Goal: Task Accomplishment & Management: Manage account settings

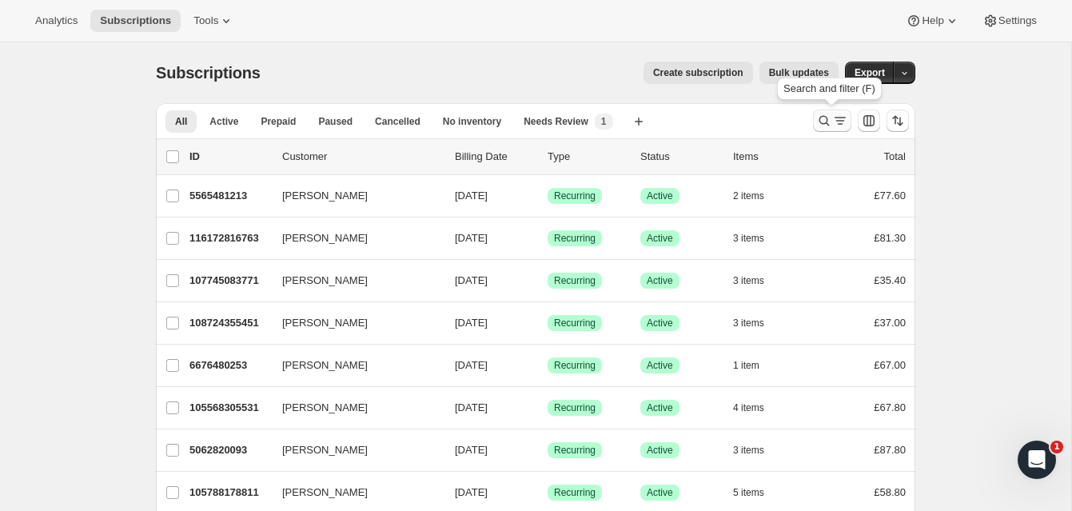
click at [822, 116] on icon "Search and filter results" at bounding box center [824, 121] width 10 height 10
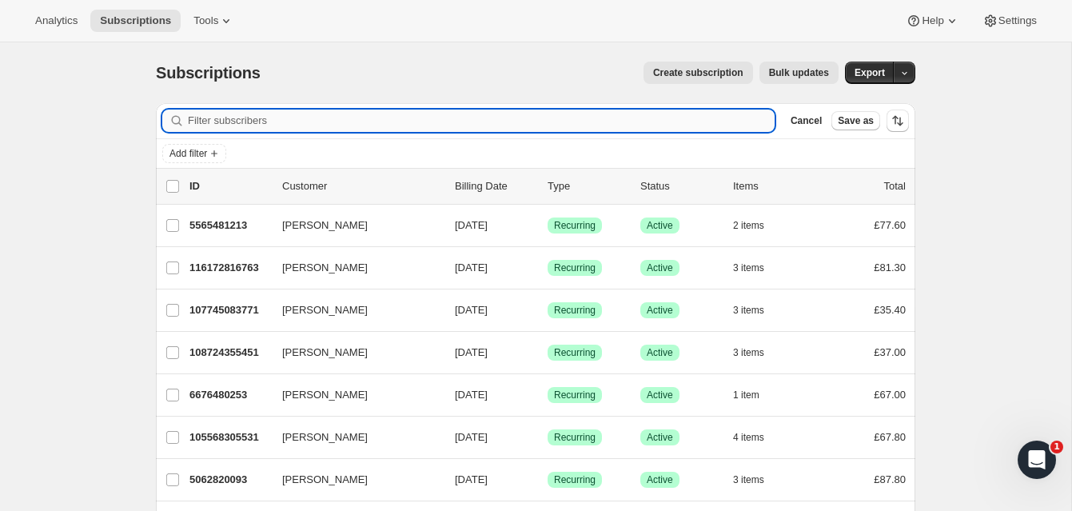
click at [332, 118] on input "Filter subscribers" at bounding box center [481, 120] width 587 height 22
paste input "[PERSON_NAME]"
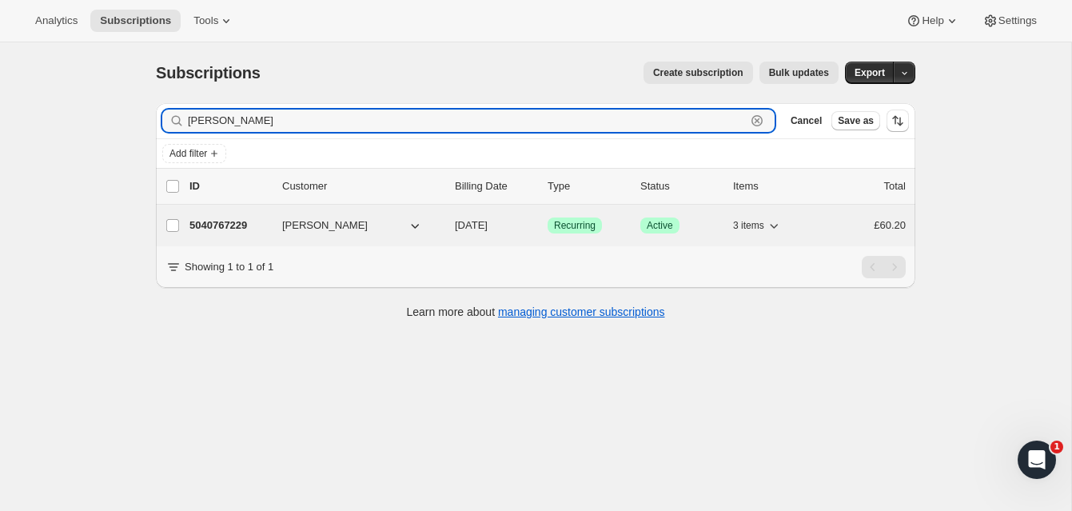
type input "[PERSON_NAME]"
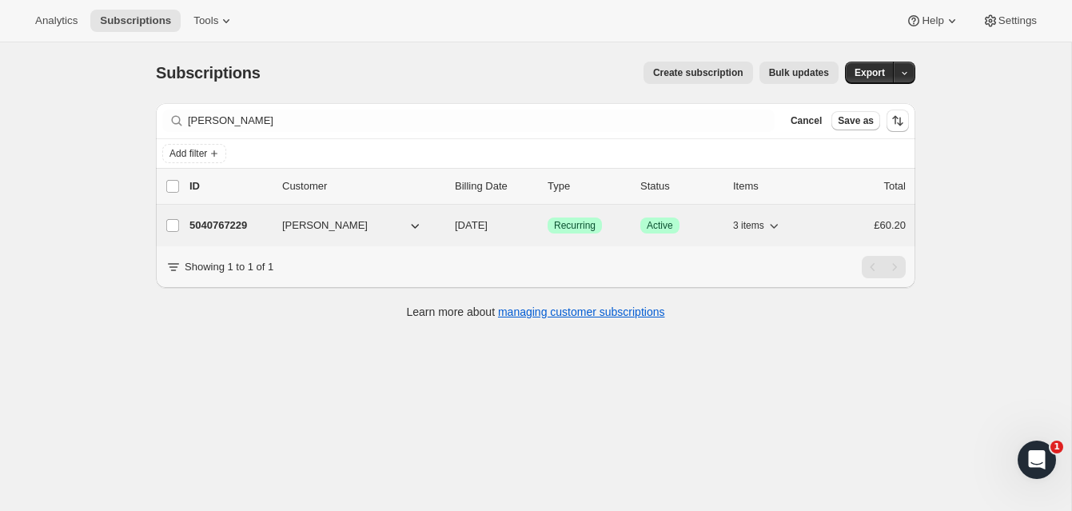
click at [244, 217] on p "5040767229" at bounding box center [229, 225] width 80 height 16
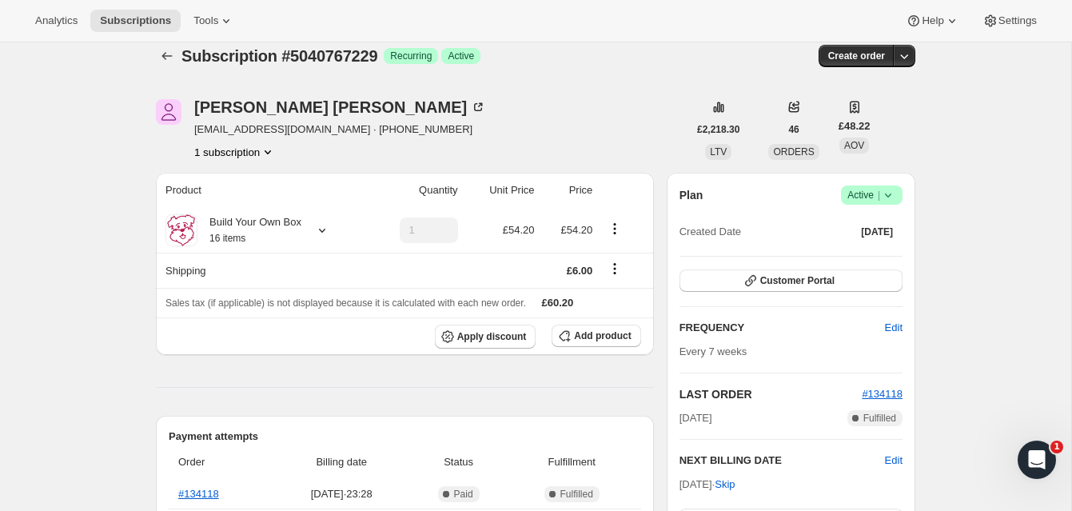
scroll to position [16, 0]
click at [862, 191] on span "Active |" at bounding box center [871, 196] width 49 height 16
click at [862, 252] on span "Cancel subscription" at bounding box center [867, 255] width 90 height 12
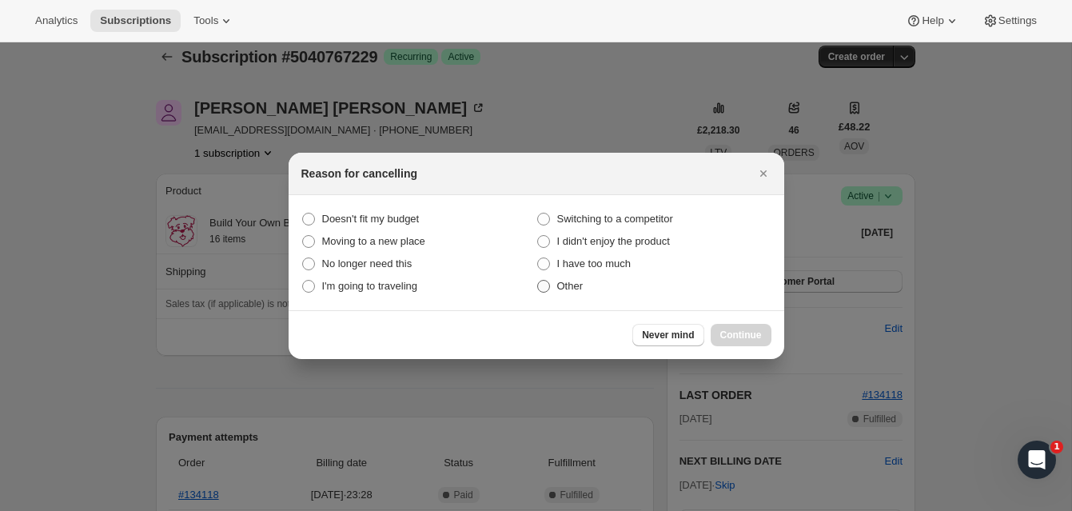
click at [543, 287] on span ":rbv:" at bounding box center [543, 286] width 13 height 13
click at [538, 281] on input "Other" at bounding box center [537, 280] width 1 height 1
radio input "true"
click at [741, 332] on span "Continue" at bounding box center [741, 334] width 42 height 13
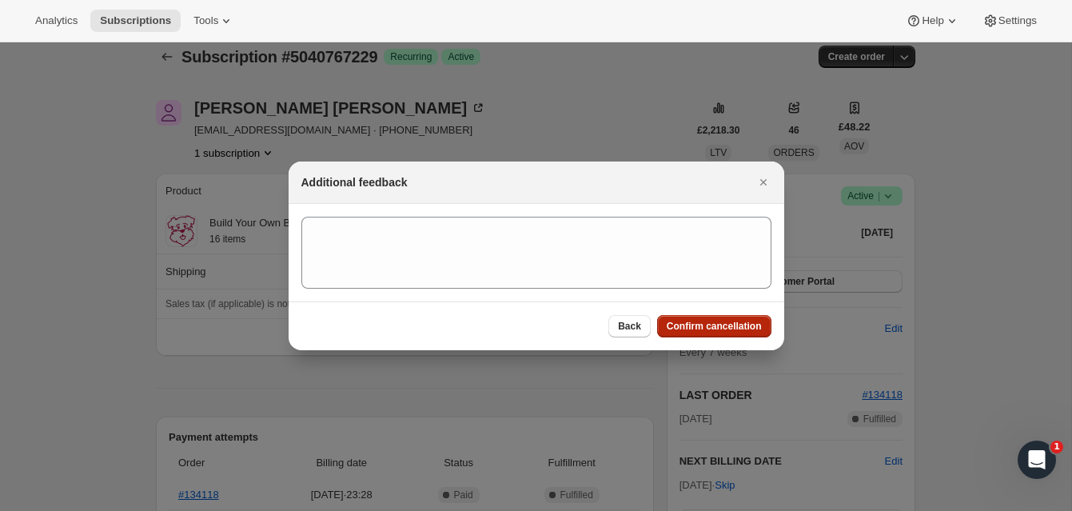
click at [742, 321] on span "Confirm cancellation" at bounding box center [714, 326] width 95 height 13
